Goal: Find specific page/section: Find specific page/section

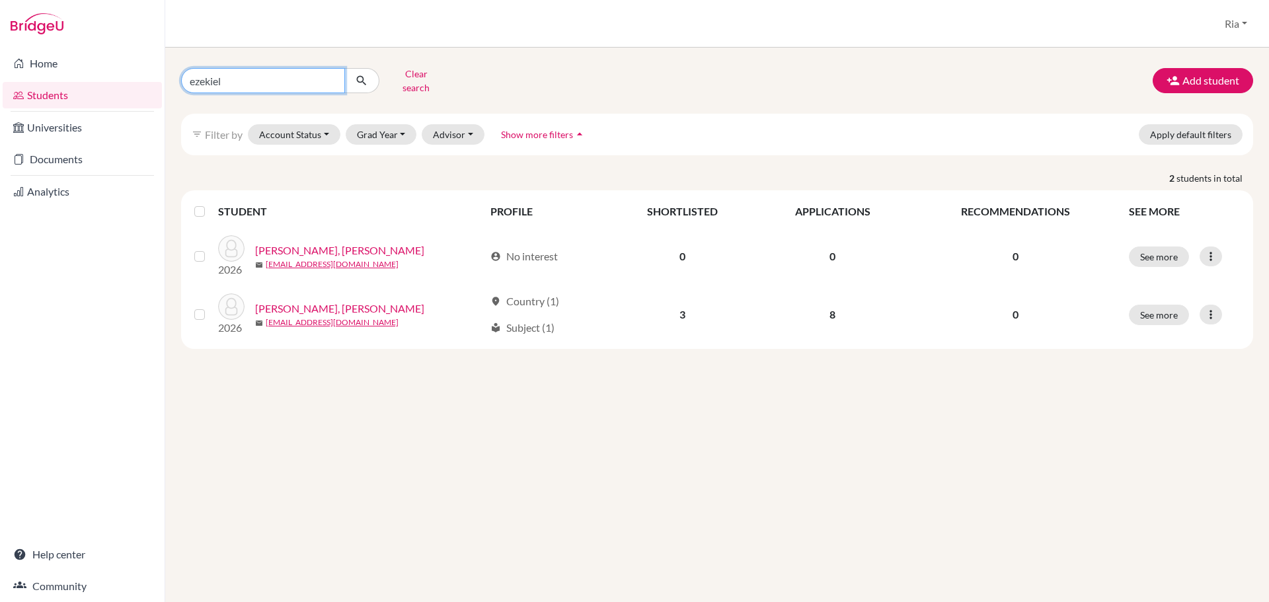
click at [330, 83] on input "ezekiel" at bounding box center [263, 80] width 164 height 25
click at [328, 75] on input "ezekiel" at bounding box center [263, 80] width 164 height 25
type input "[PERSON_NAME]"
click button "submit" at bounding box center [361, 80] width 35 height 25
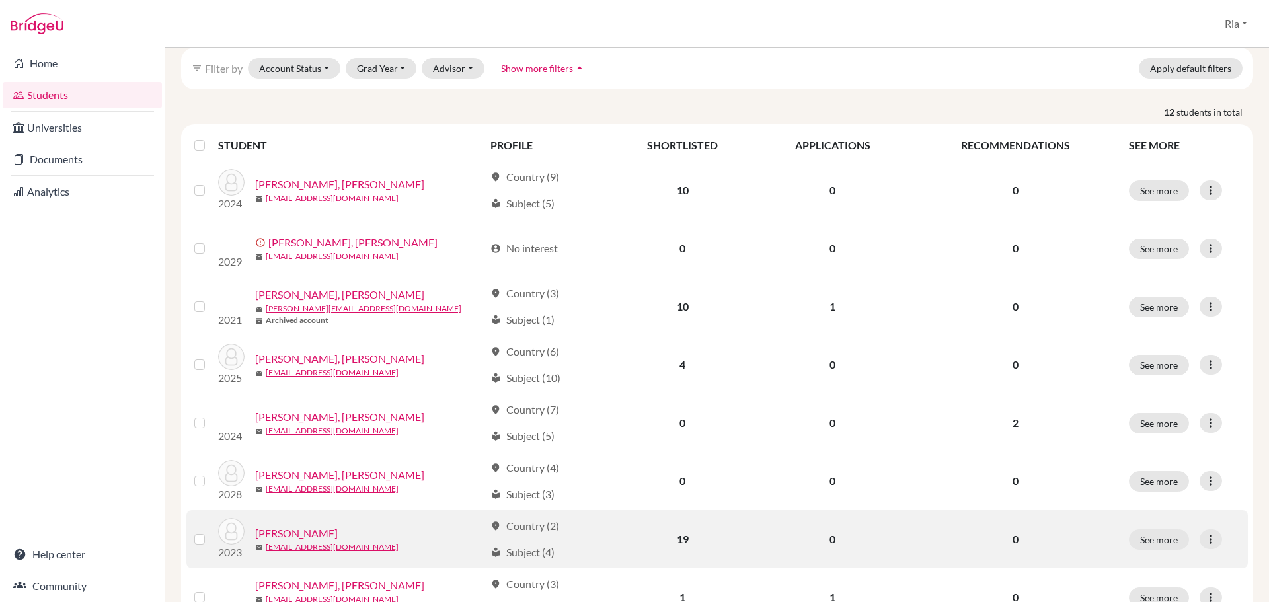
scroll to position [132, 0]
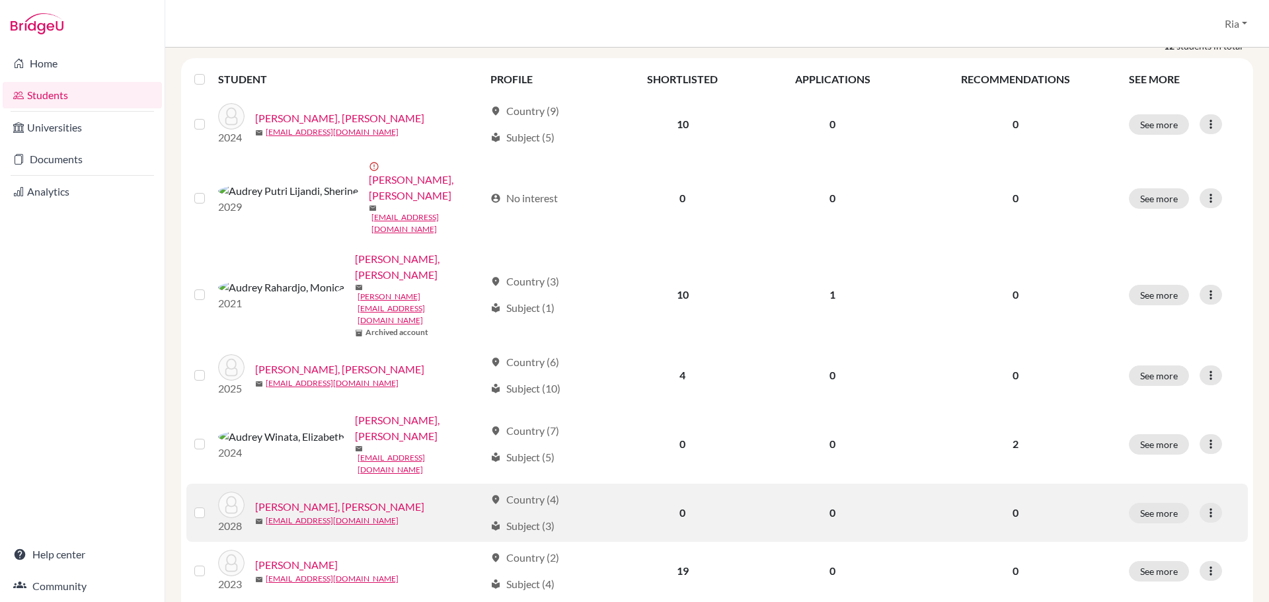
click at [313, 499] on link "[PERSON_NAME], [PERSON_NAME]" at bounding box center [339, 507] width 169 height 16
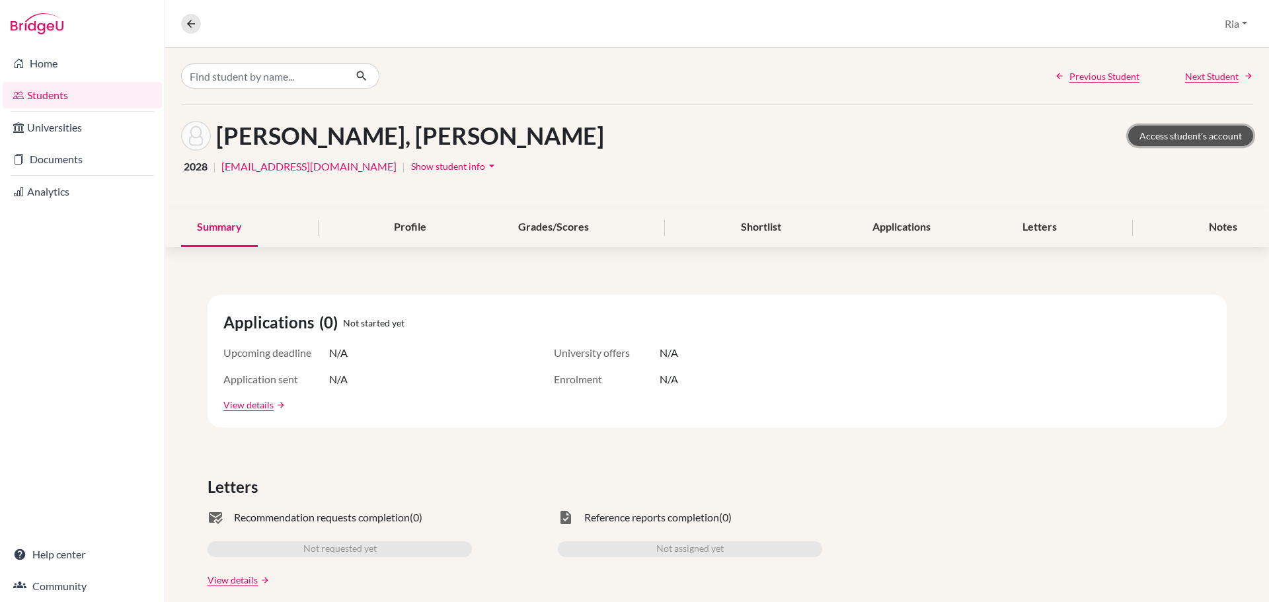
click at [1195, 135] on link "Access student's account" at bounding box center [1190, 136] width 125 height 20
